Goal: Task Accomplishment & Management: Use online tool/utility

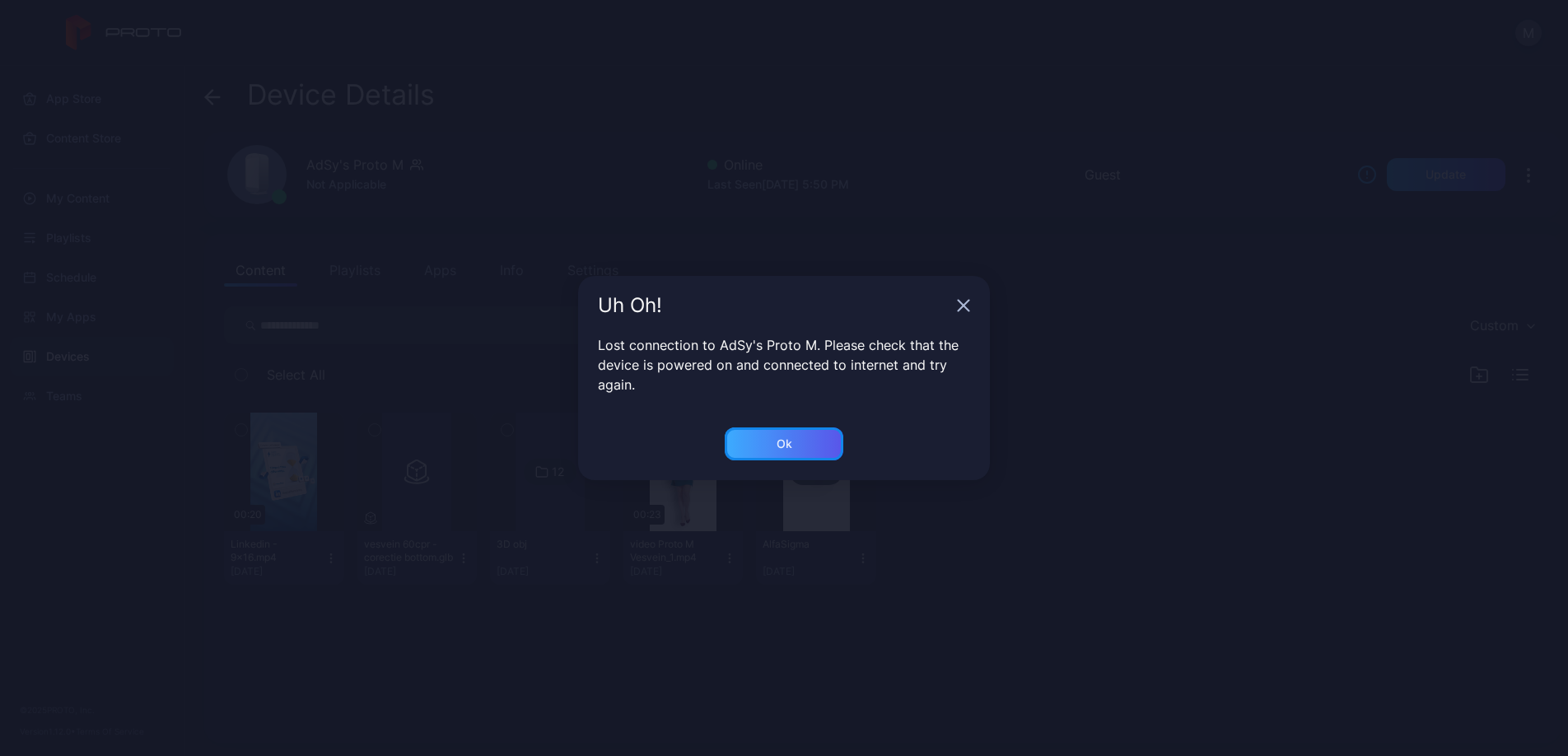
click at [794, 444] on div "Ok" at bounding box center [784, 444] width 119 height 33
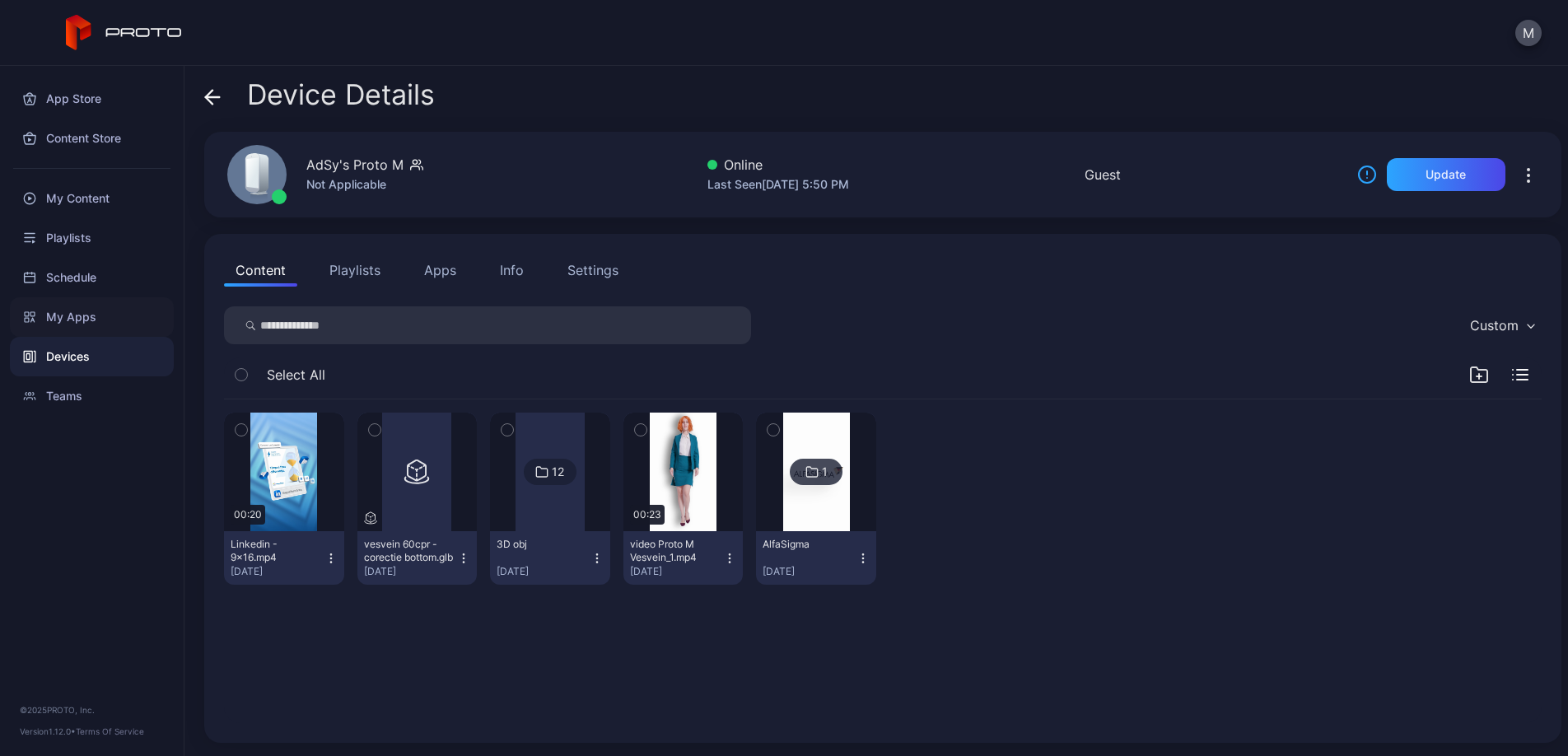
click at [108, 312] on div "My Apps" at bounding box center [91, 317] width 164 height 40
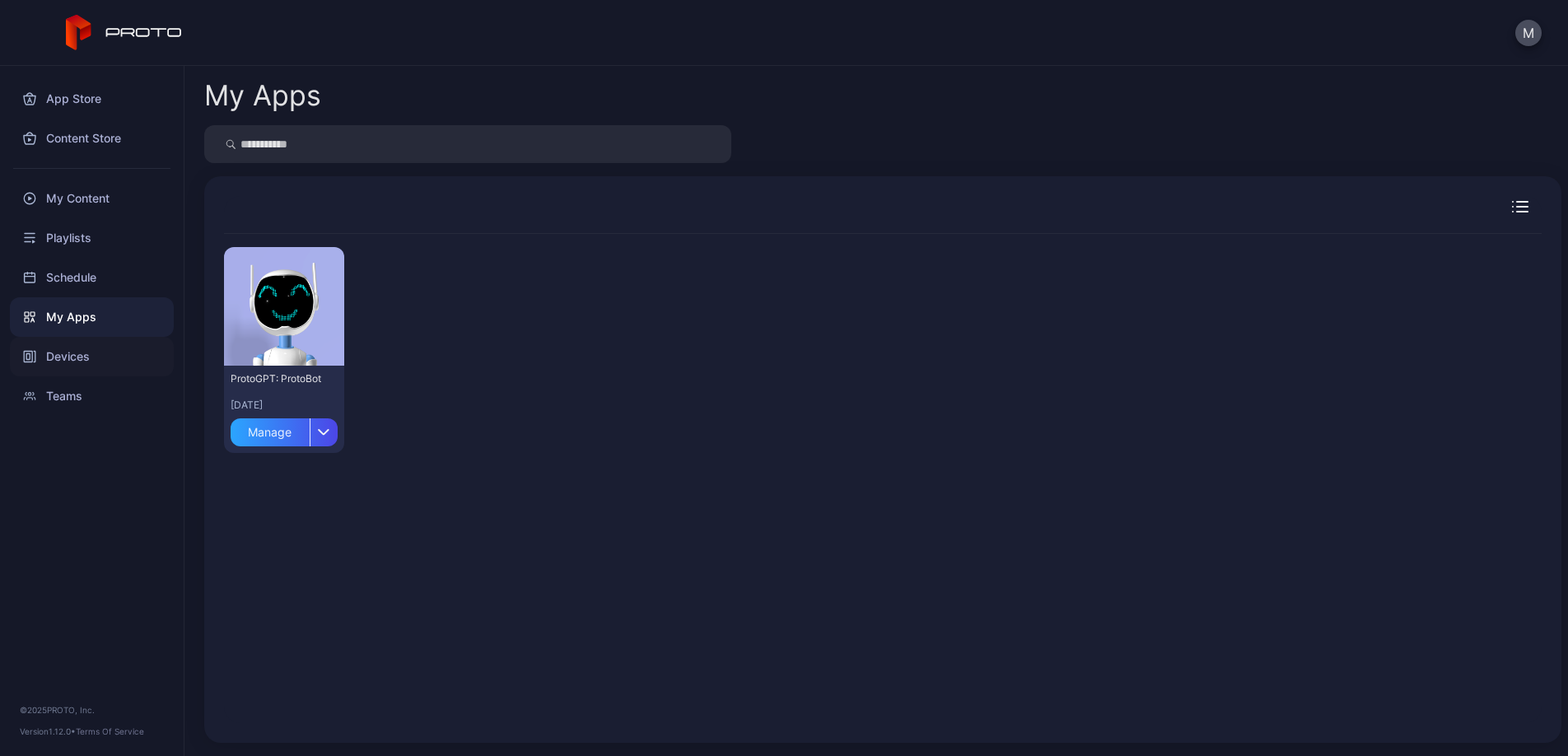
click at [100, 356] on div "Devices" at bounding box center [91, 357] width 164 height 40
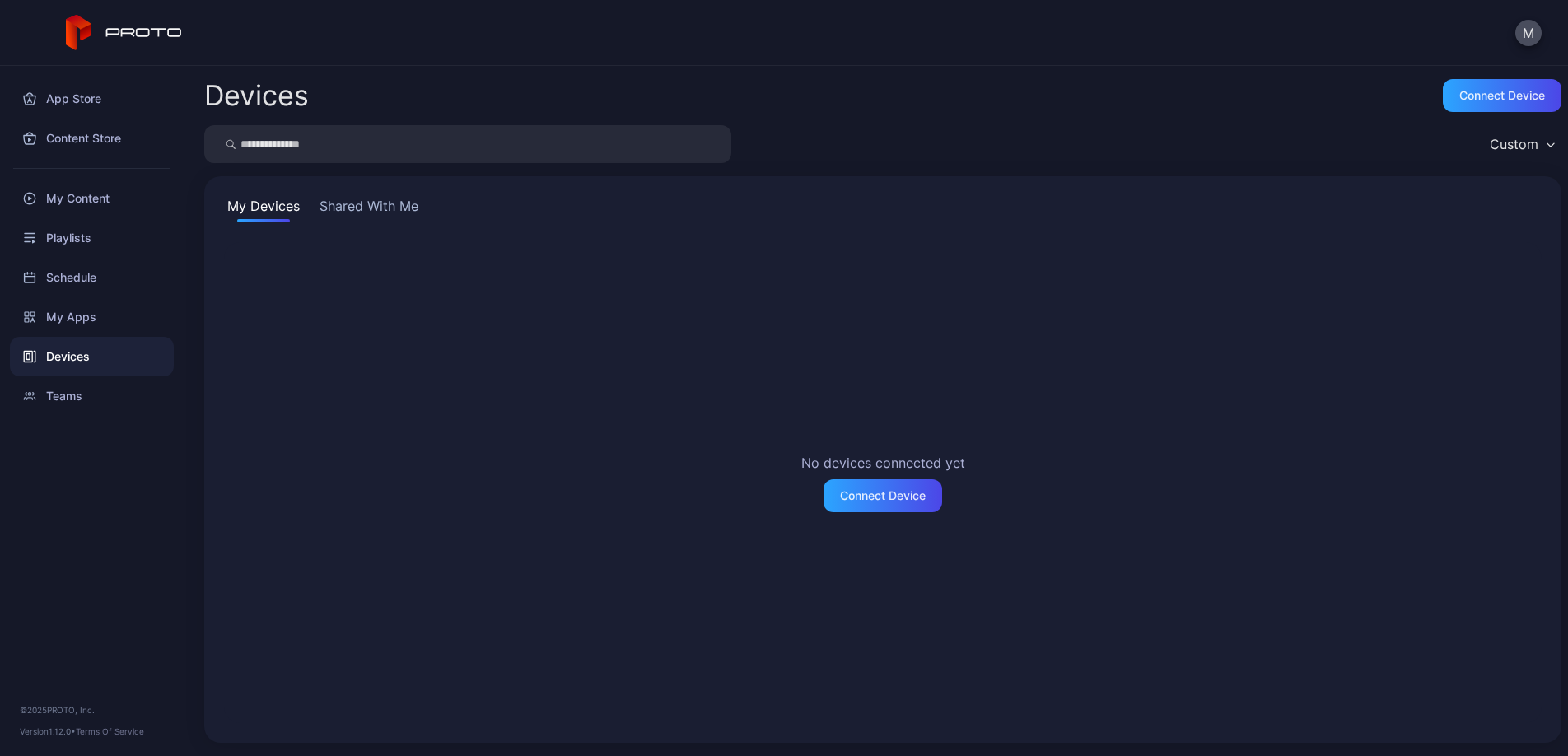
click at [394, 200] on button "Shared With Me" at bounding box center [369, 209] width 105 height 27
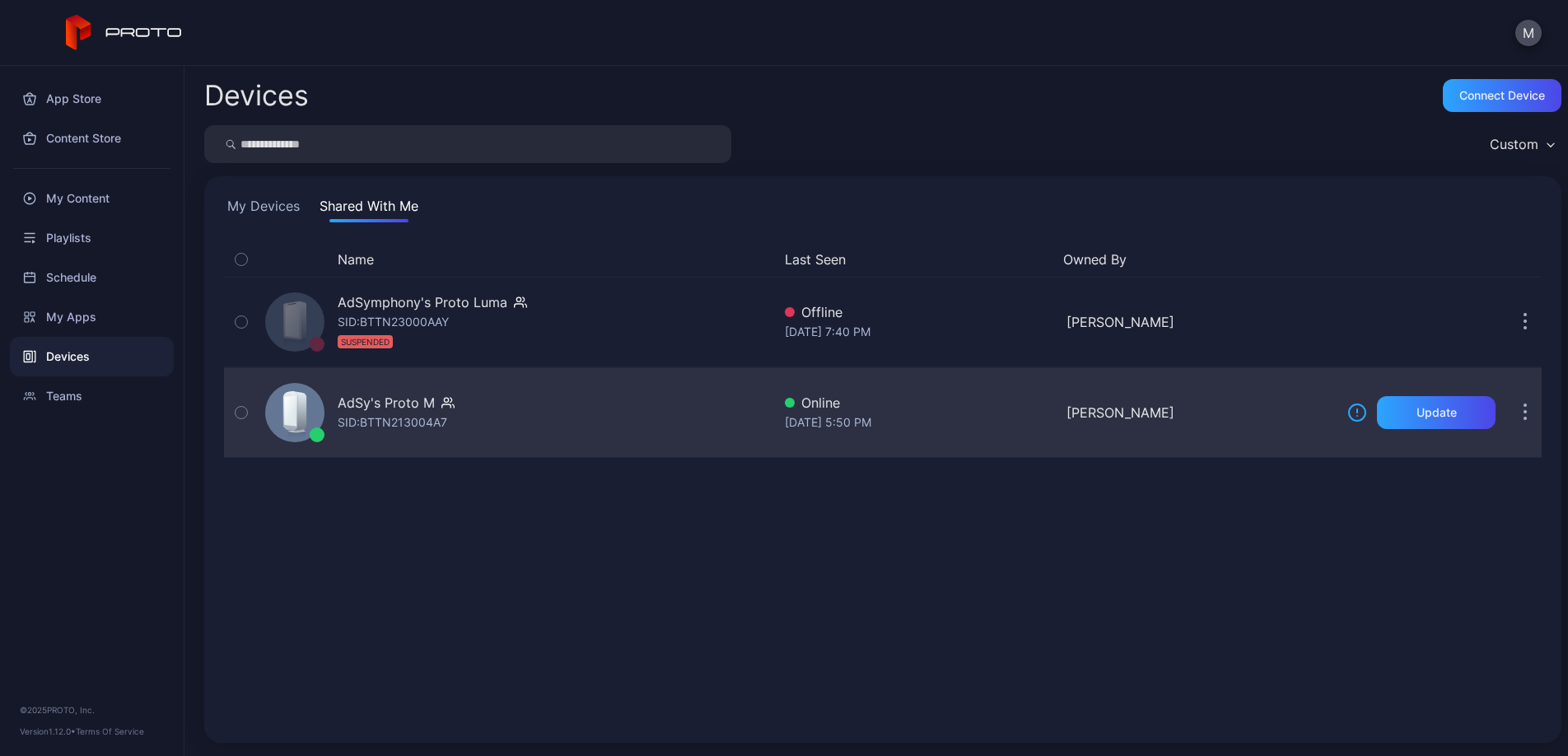
click at [477, 404] on div "AdSy's Proto M SID: BTTN213004A7" at bounding box center [515, 412] width 513 height 82
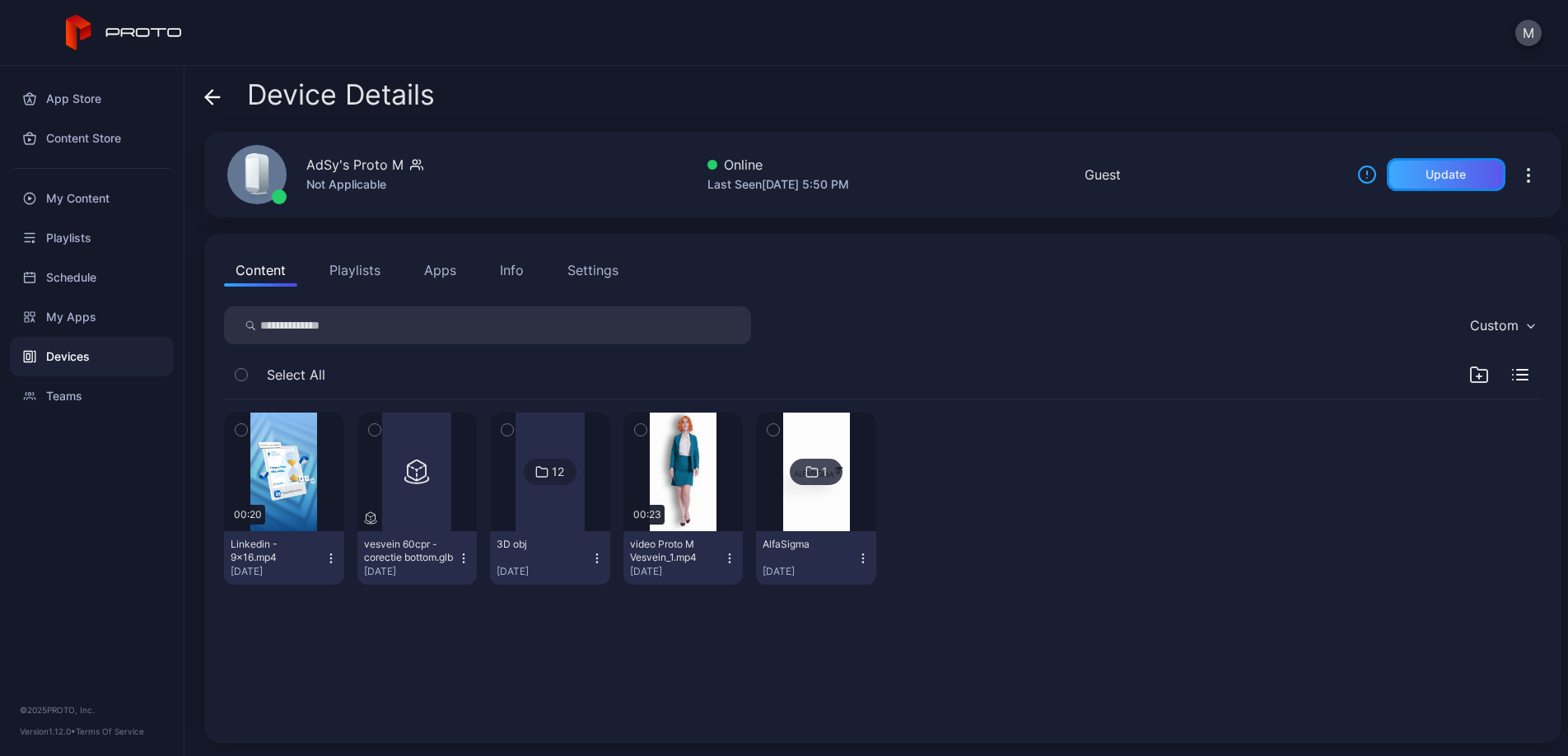
click at [1443, 174] on div "Update" at bounding box center [1446, 174] width 41 height 13
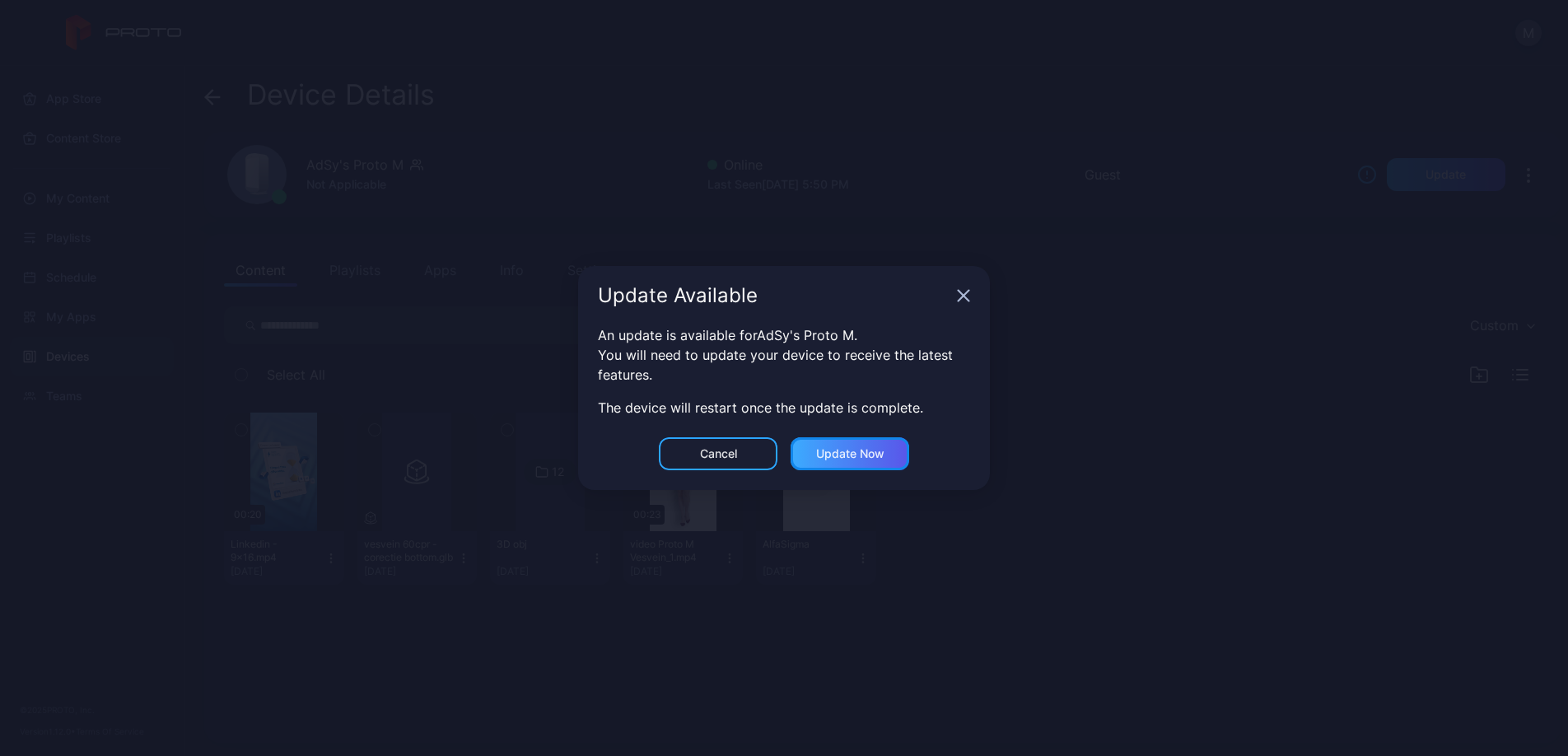
click at [881, 445] on div "Update now" at bounding box center [850, 454] width 119 height 33
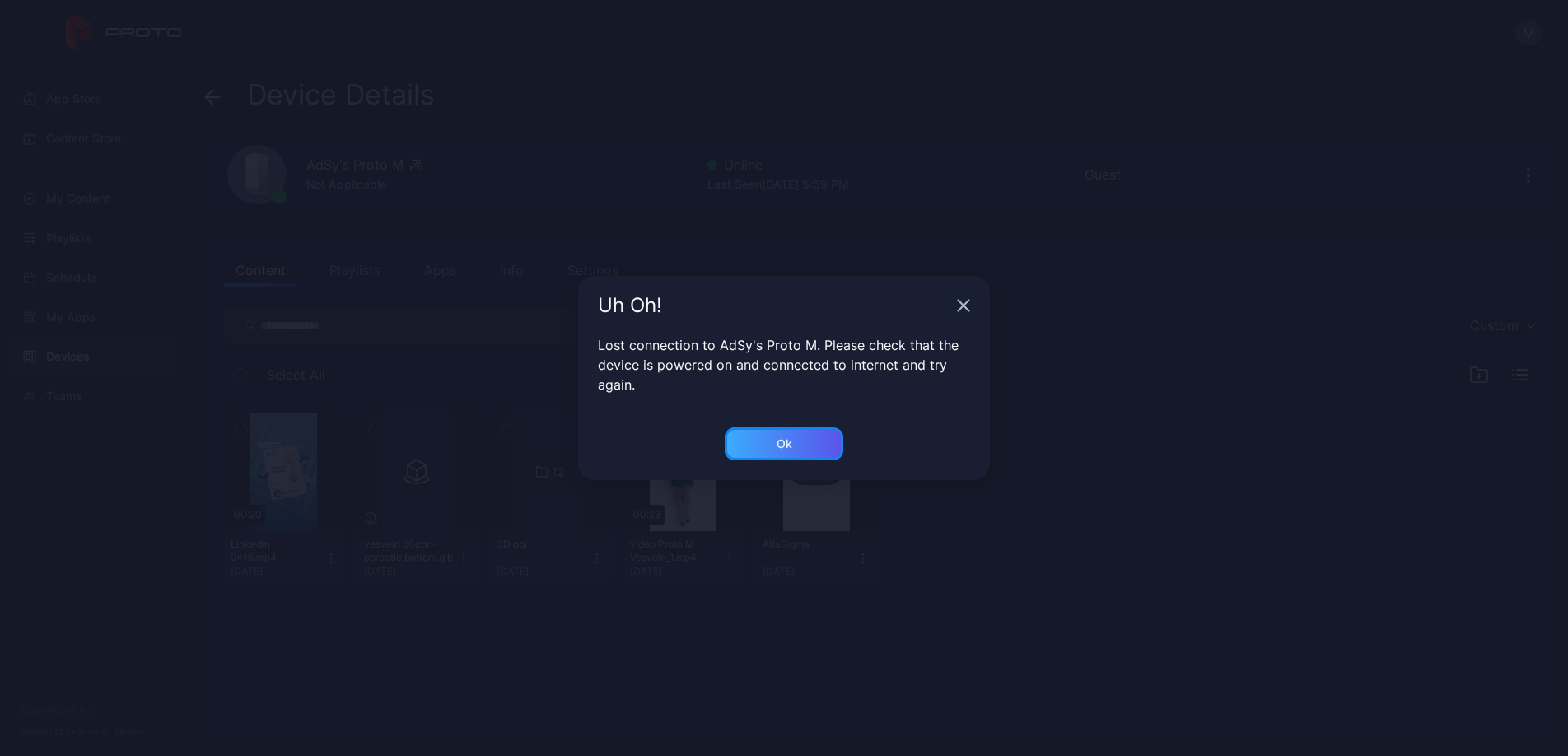
drag, startPoint x: 805, startPoint y: 437, endPoint x: 858, endPoint y: 425, distance: 54.3
click at [804, 437] on div "Ok" at bounding box center [784, 444] width 119 height 33
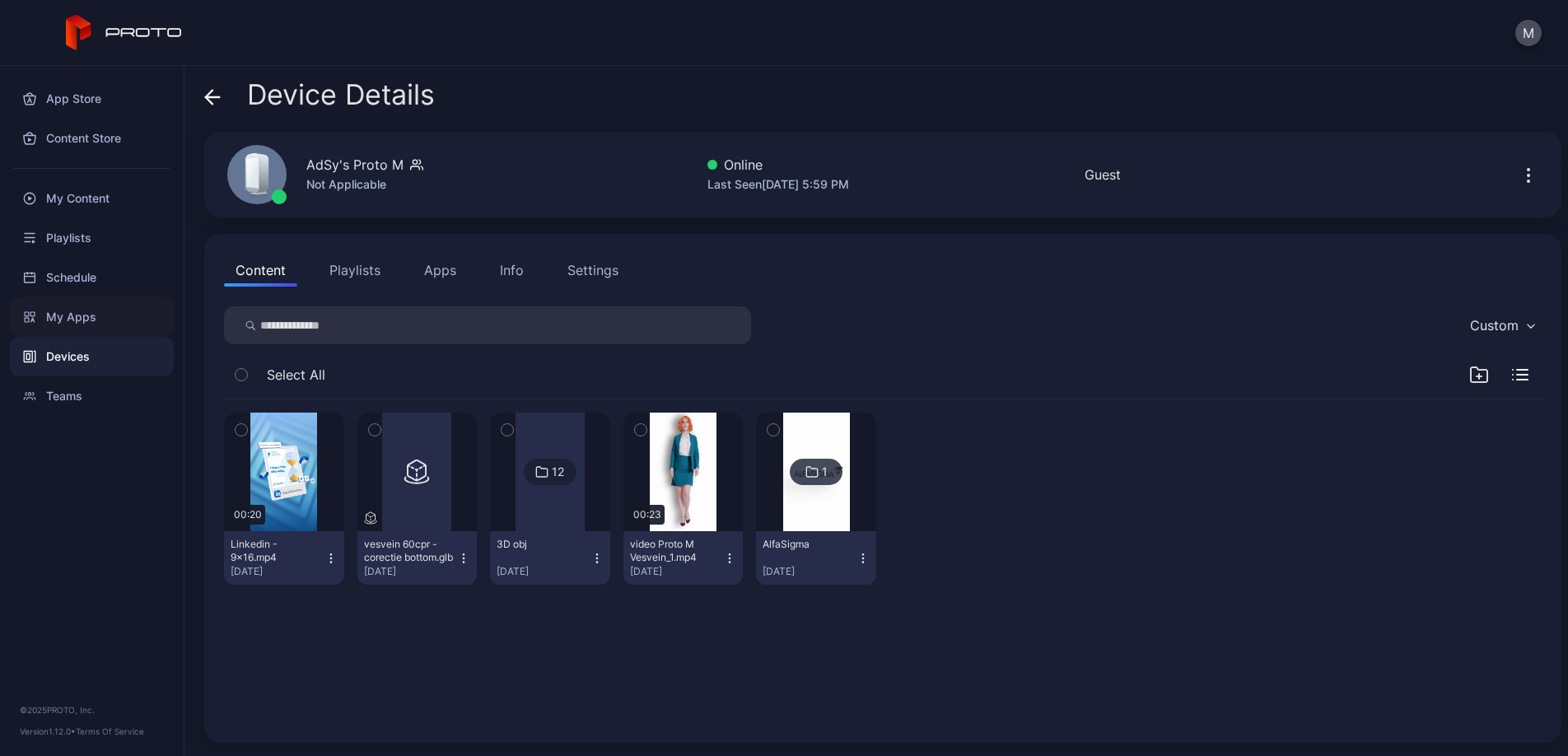
click at [104, 317] on div "My Apps" at bounding box center [91, 317] width 164 height 40
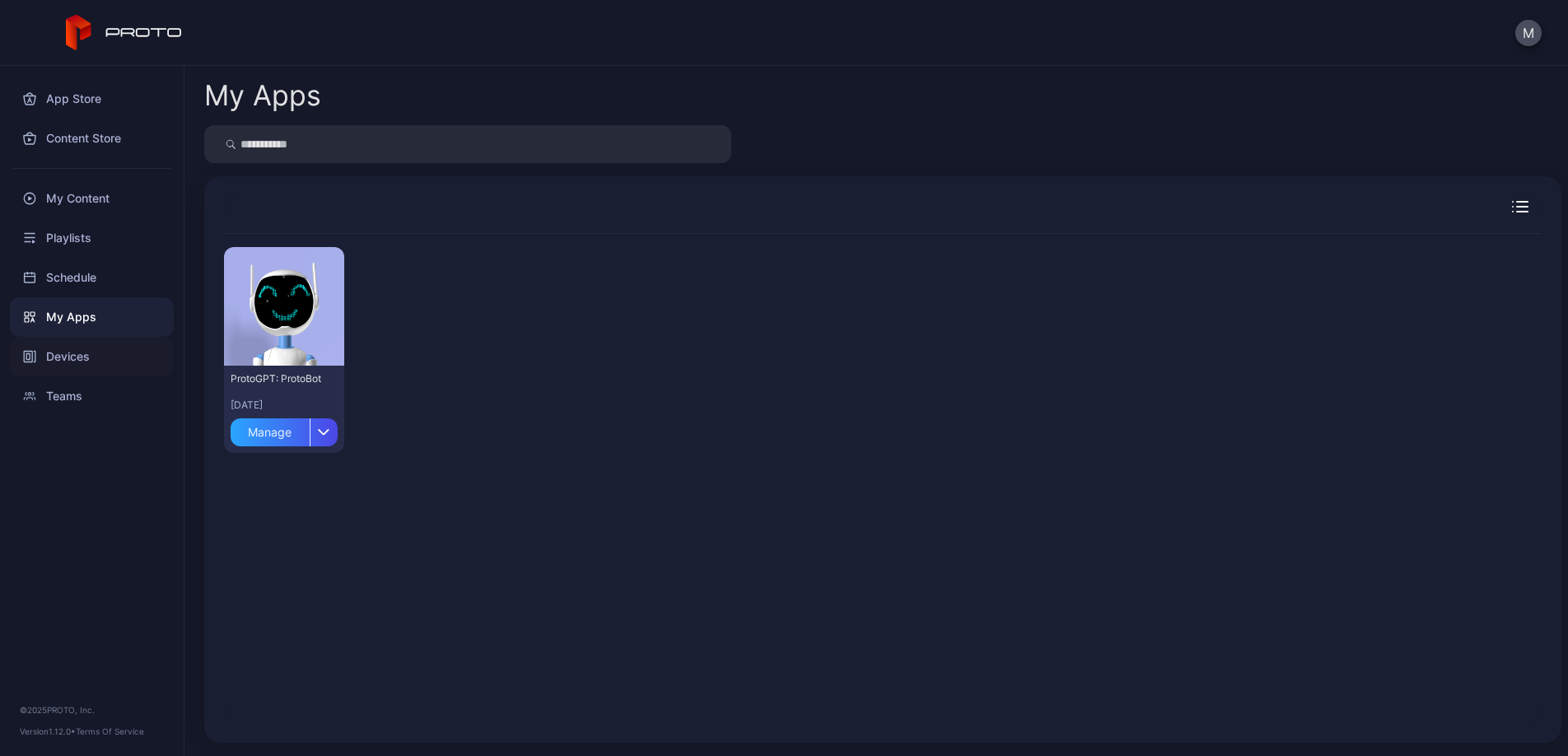
click at [95, 361] on div "Devices" at bounding box center [91, 357] width 164 height 40
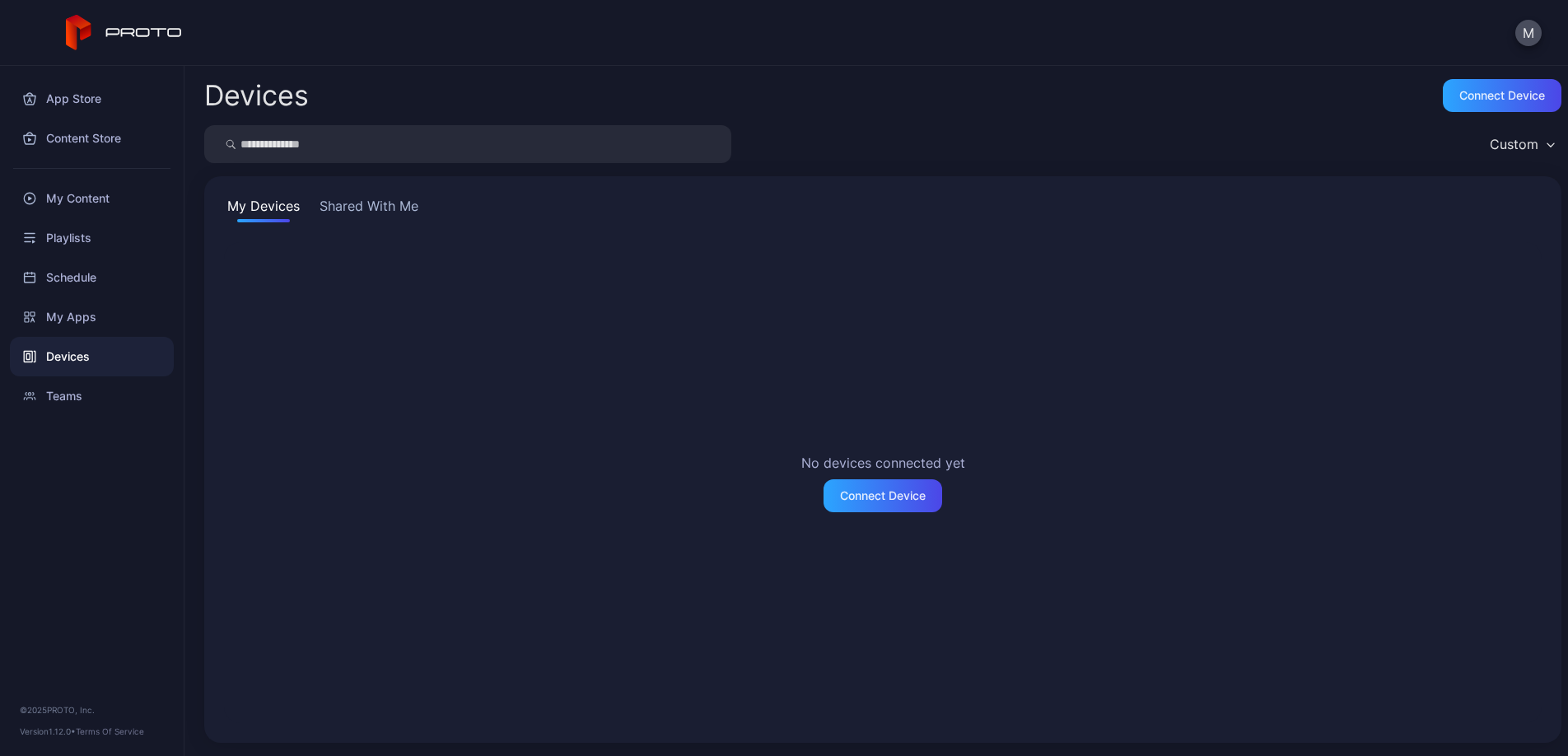
click at [385, 214] on button "Shared With Me" at bounding box center [369, 209] width 105 height 27
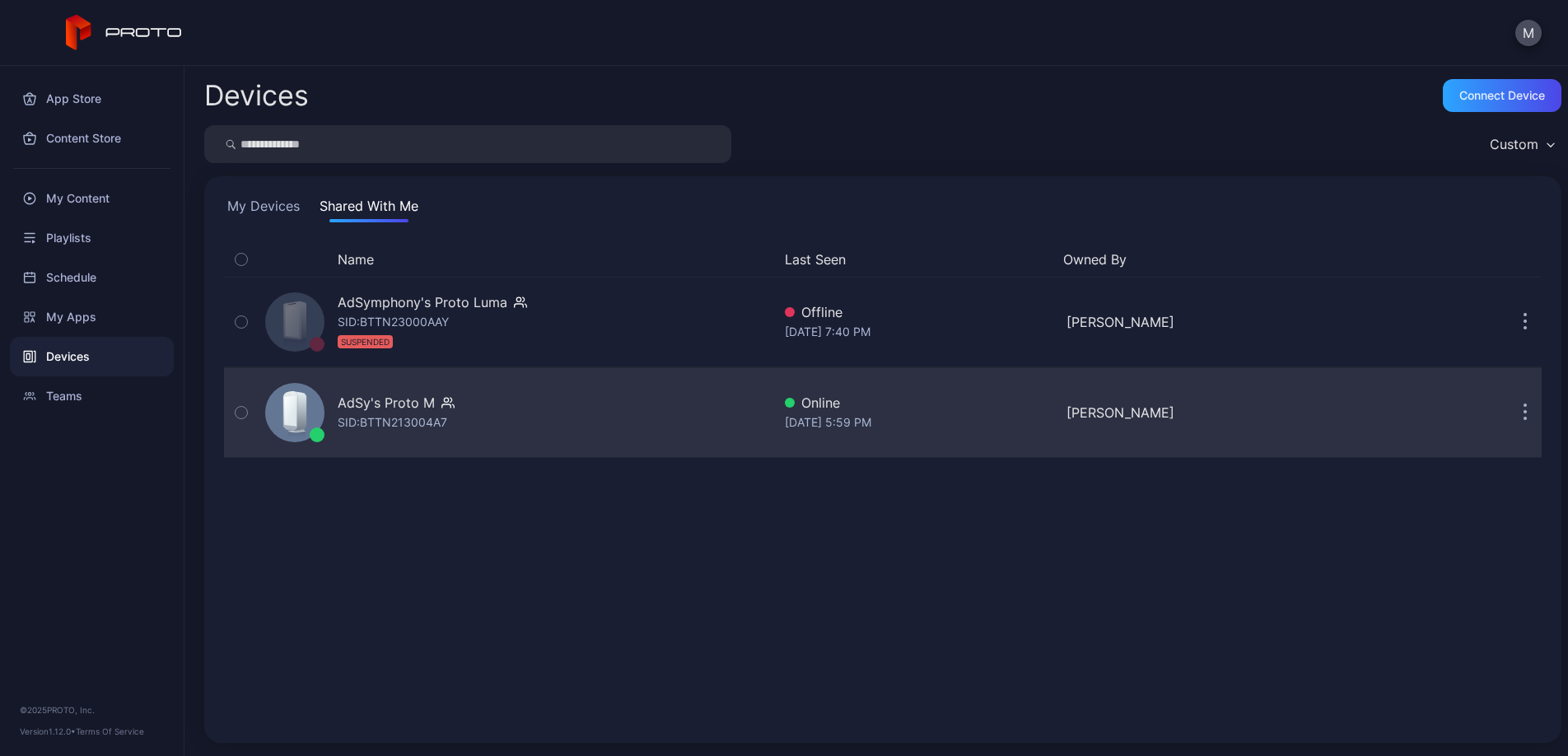
click at [917, 399] on div "Online" at bounding box center [919, 403] width 267 height 20
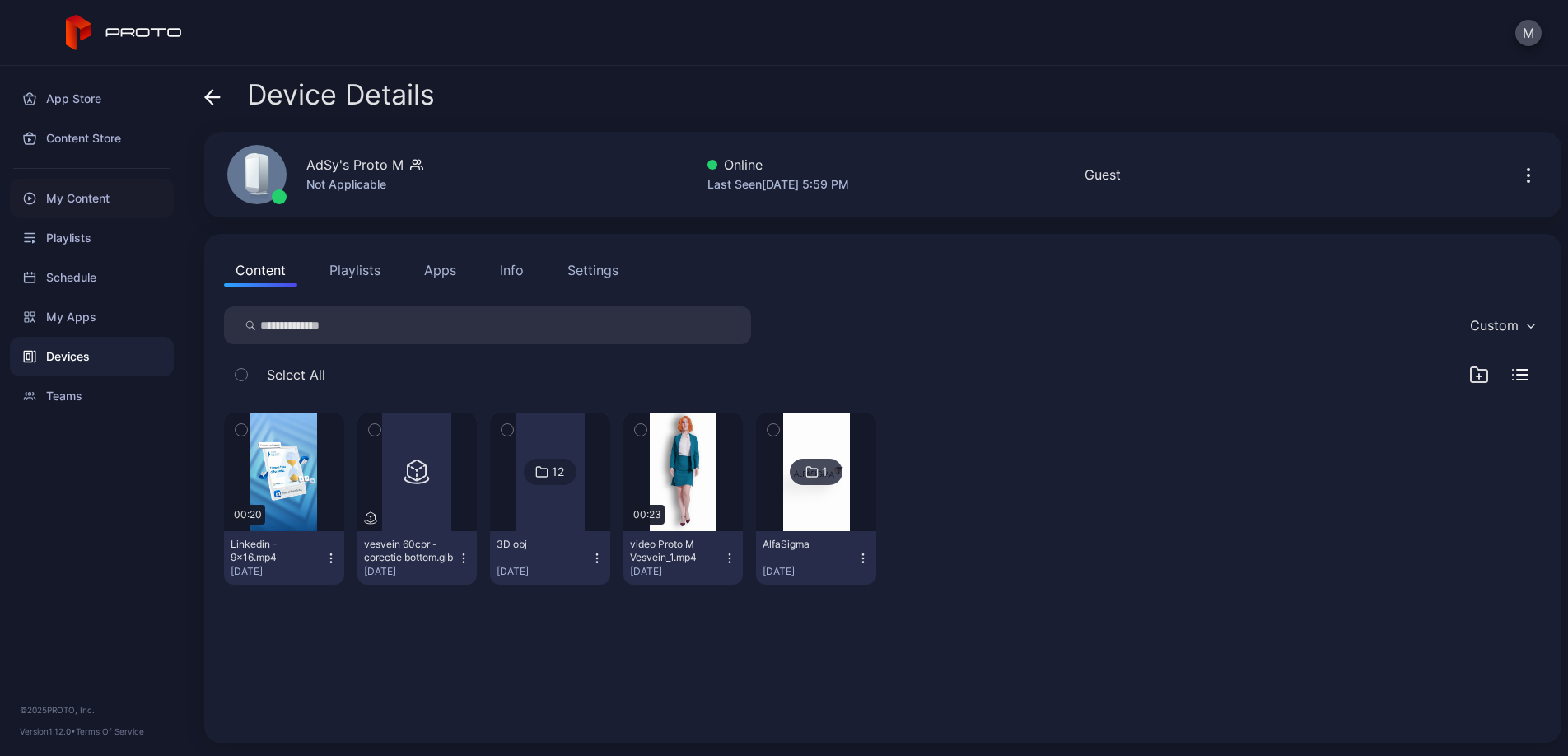
click at [121, 200] on div "My Content" at bounding box center [91, 199] width 164 height 40
